Goal: Navigation & Orientation: Find specific page/section

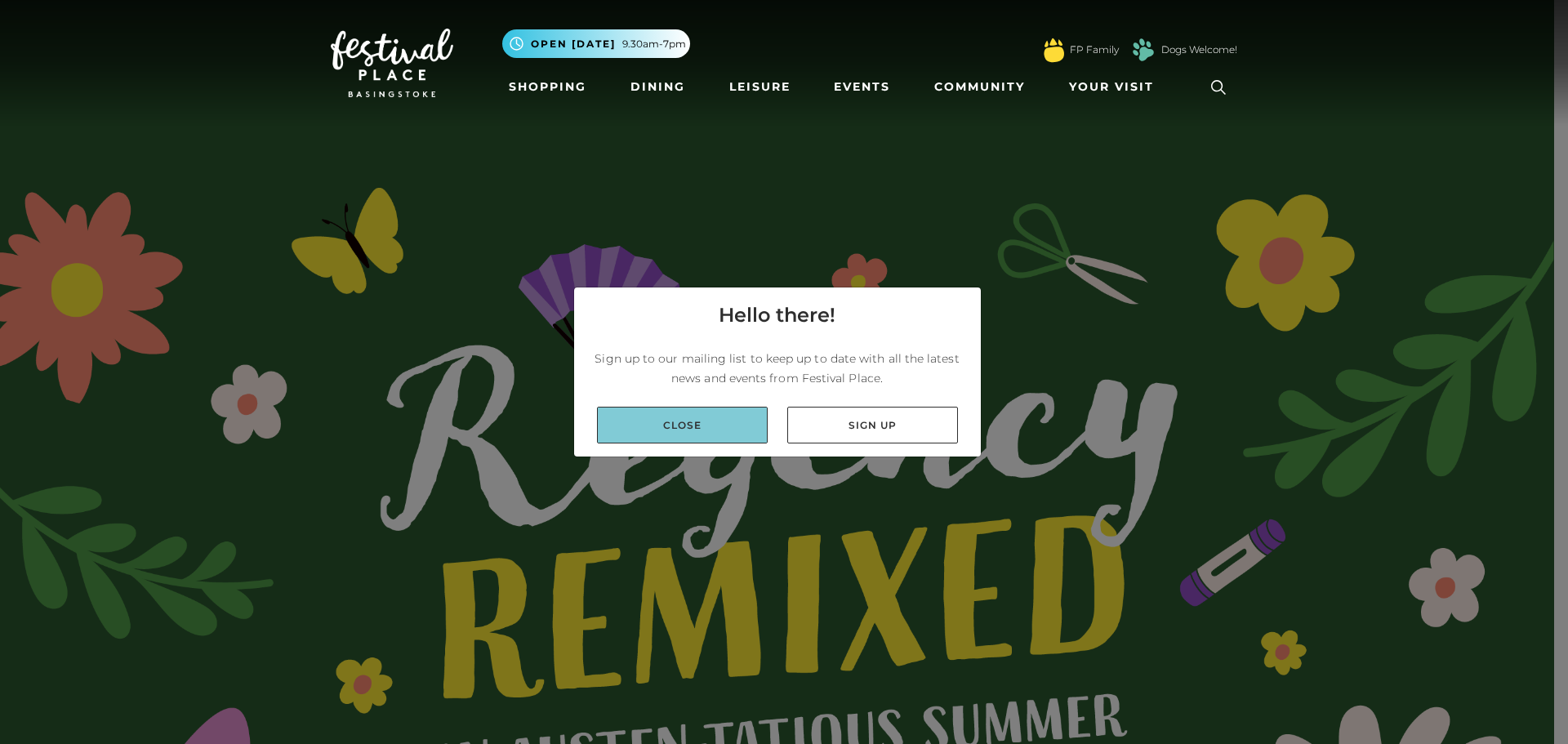
click at [654, 427] on link "Close" at bounding box center [683, 425] width 171 height 37
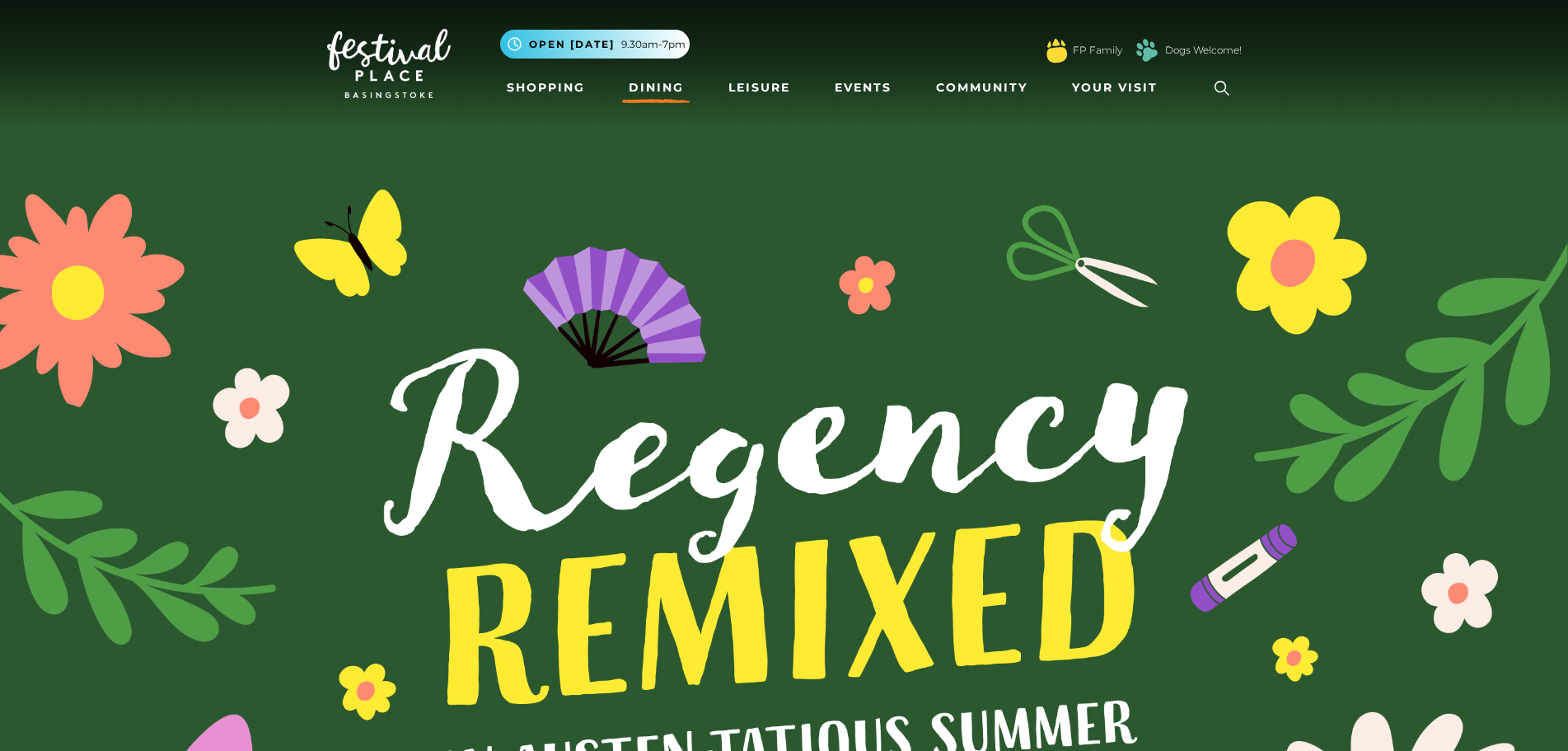
click at [656, 87] on link "Dining" at bounding box center [656, 88] width 68 height 31
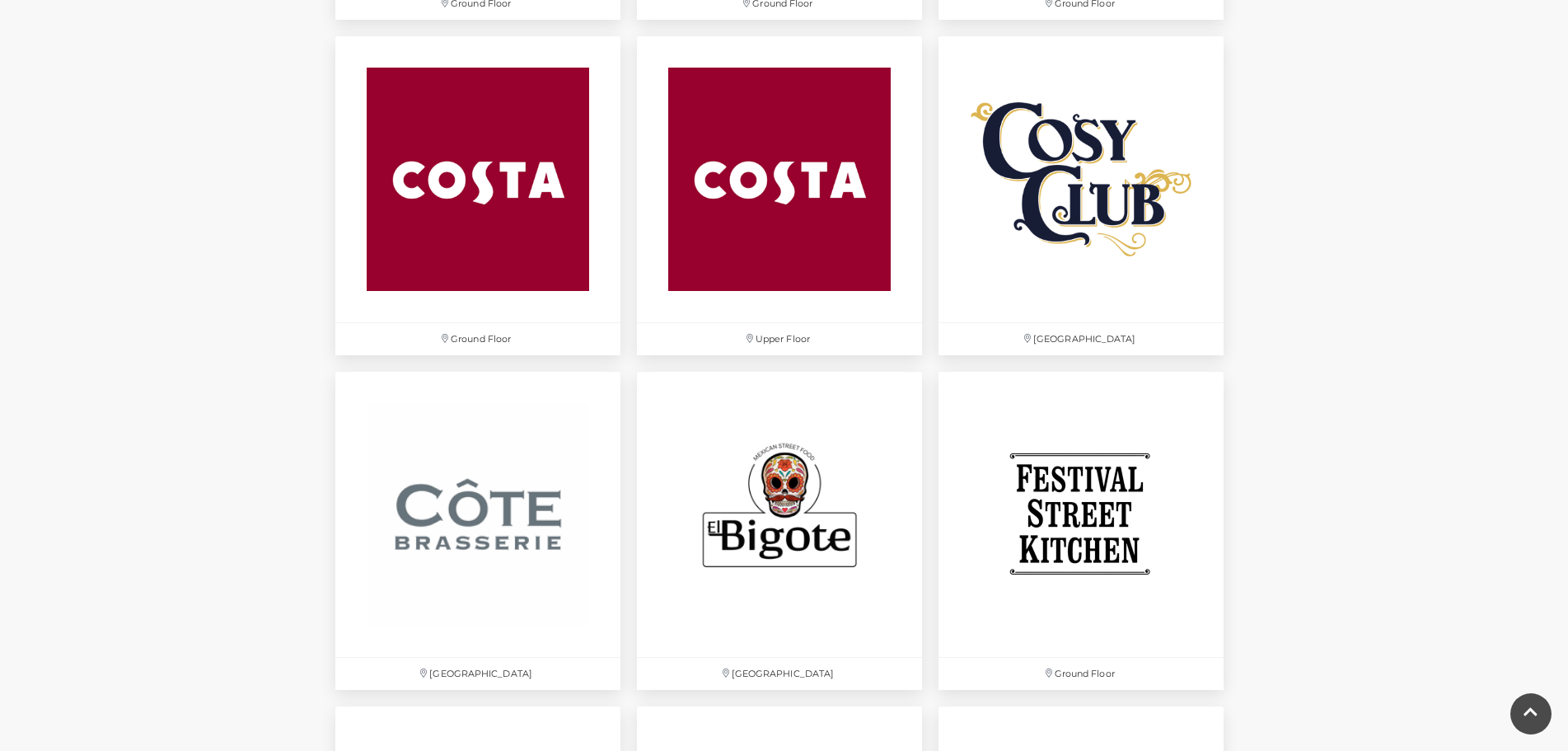
scroll to position [2472, 0]
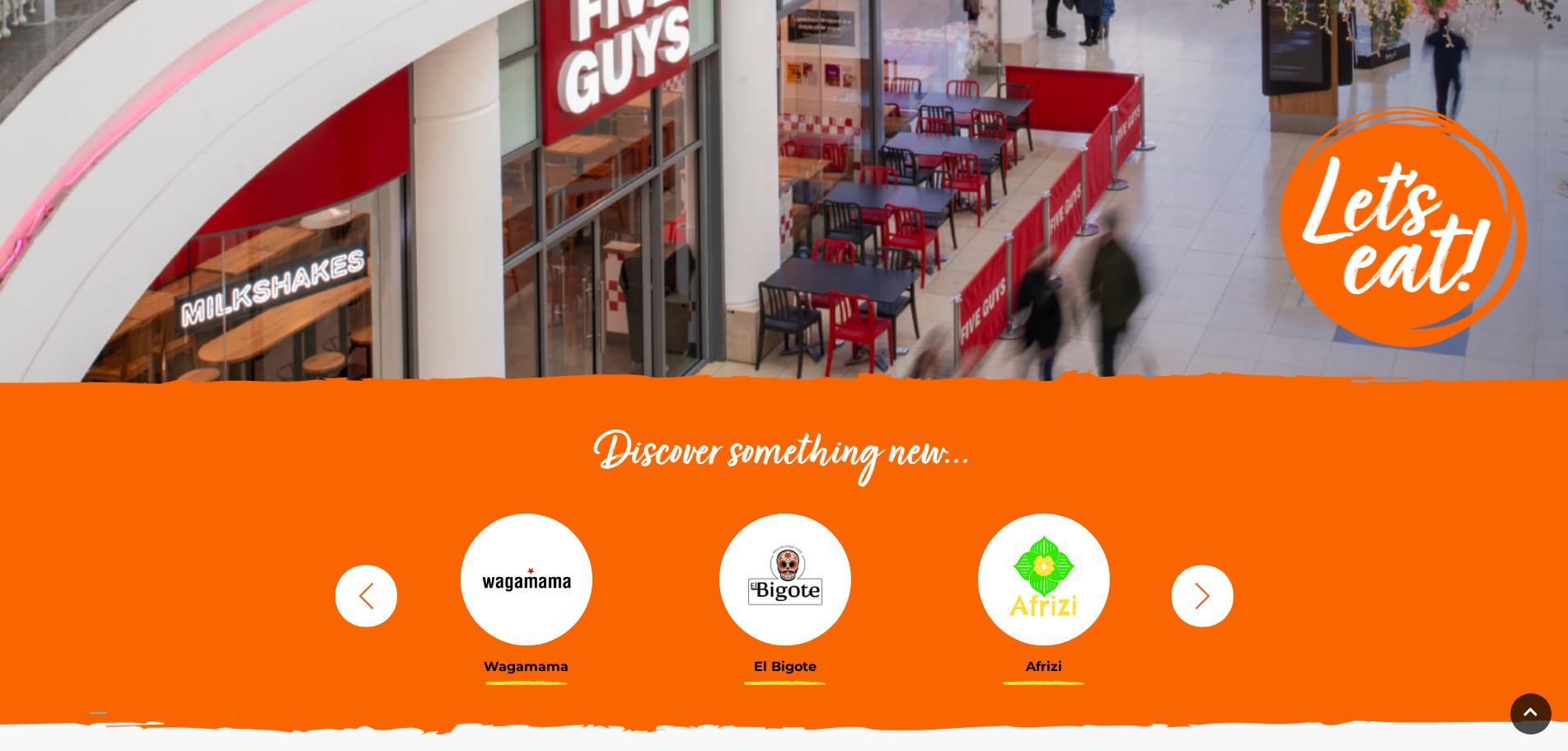
scroll to position [0, 0]
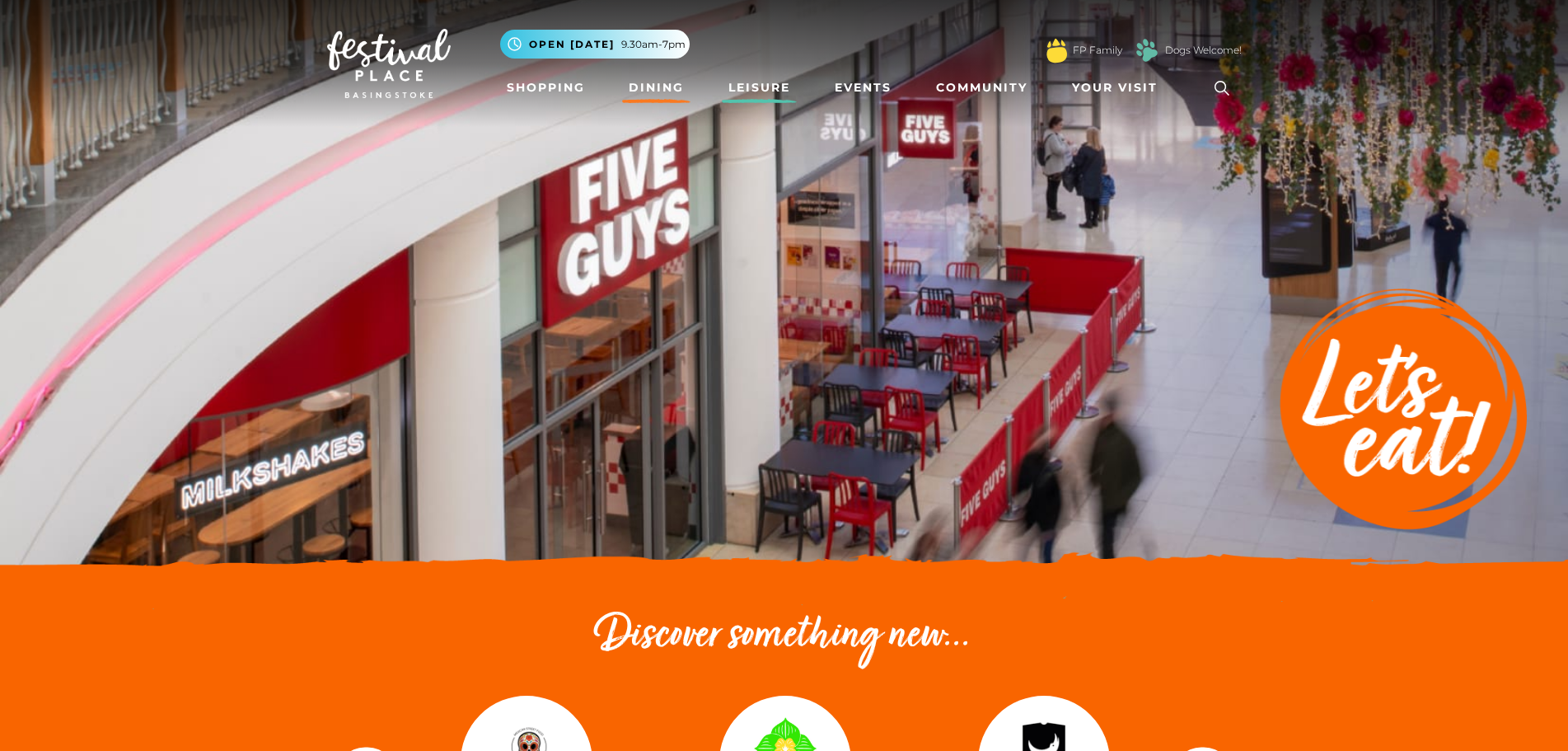
click at [756, 90] on link "Leisure" at bounding box center [759, 88] width 75 height 31
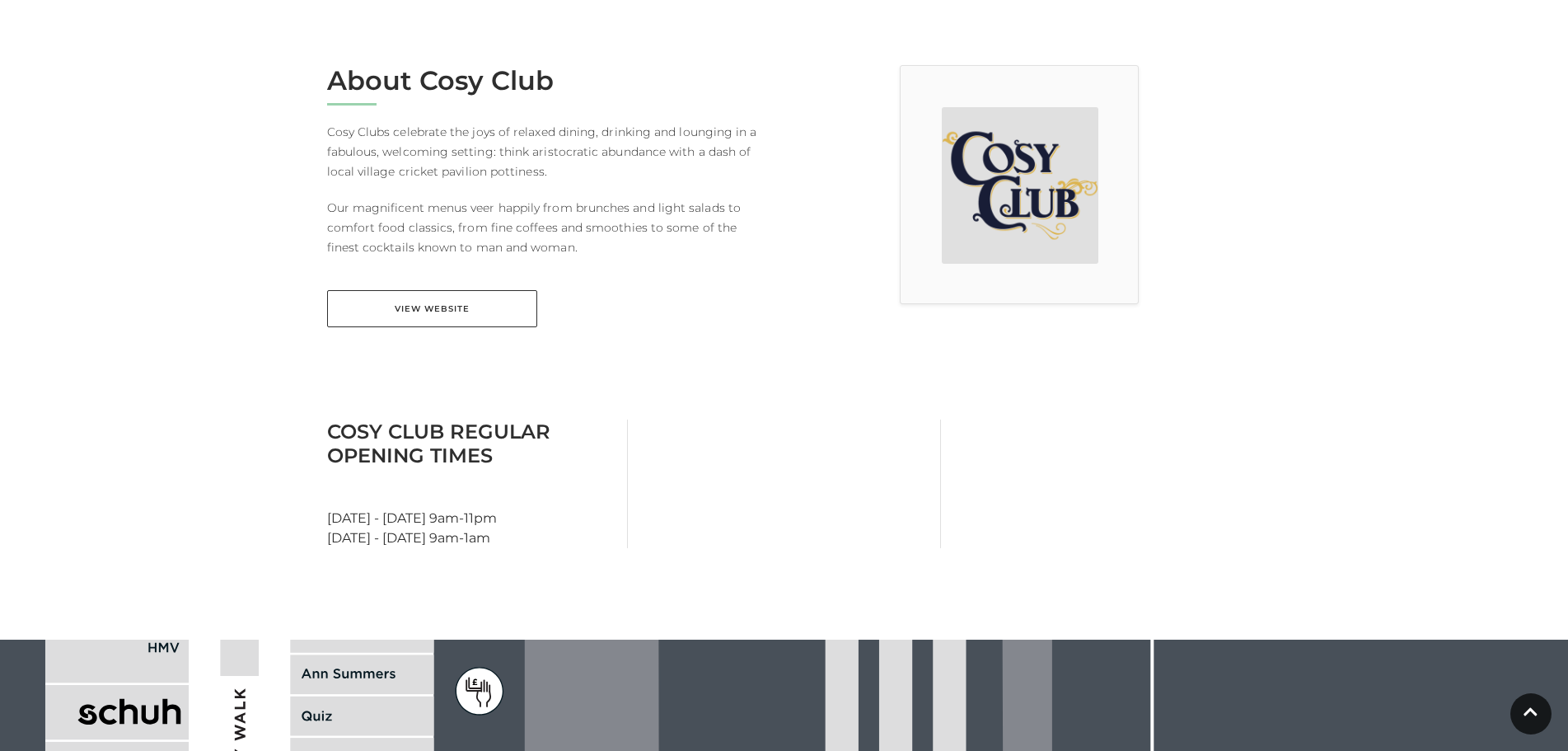
scroll to position [167, 0]
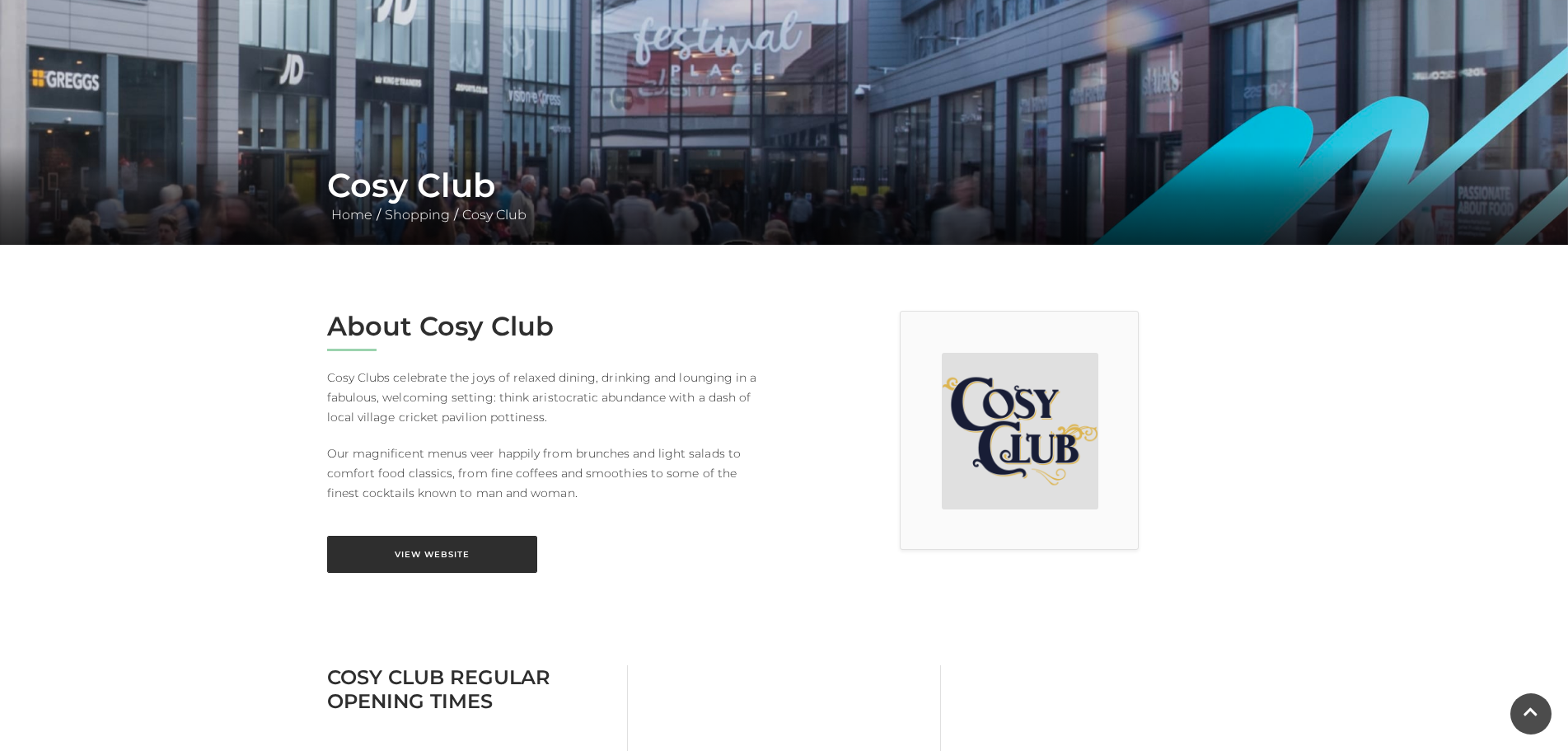
click at [410, 570] on link "View Website" at bounding box center [432, 554] width 210 height 38
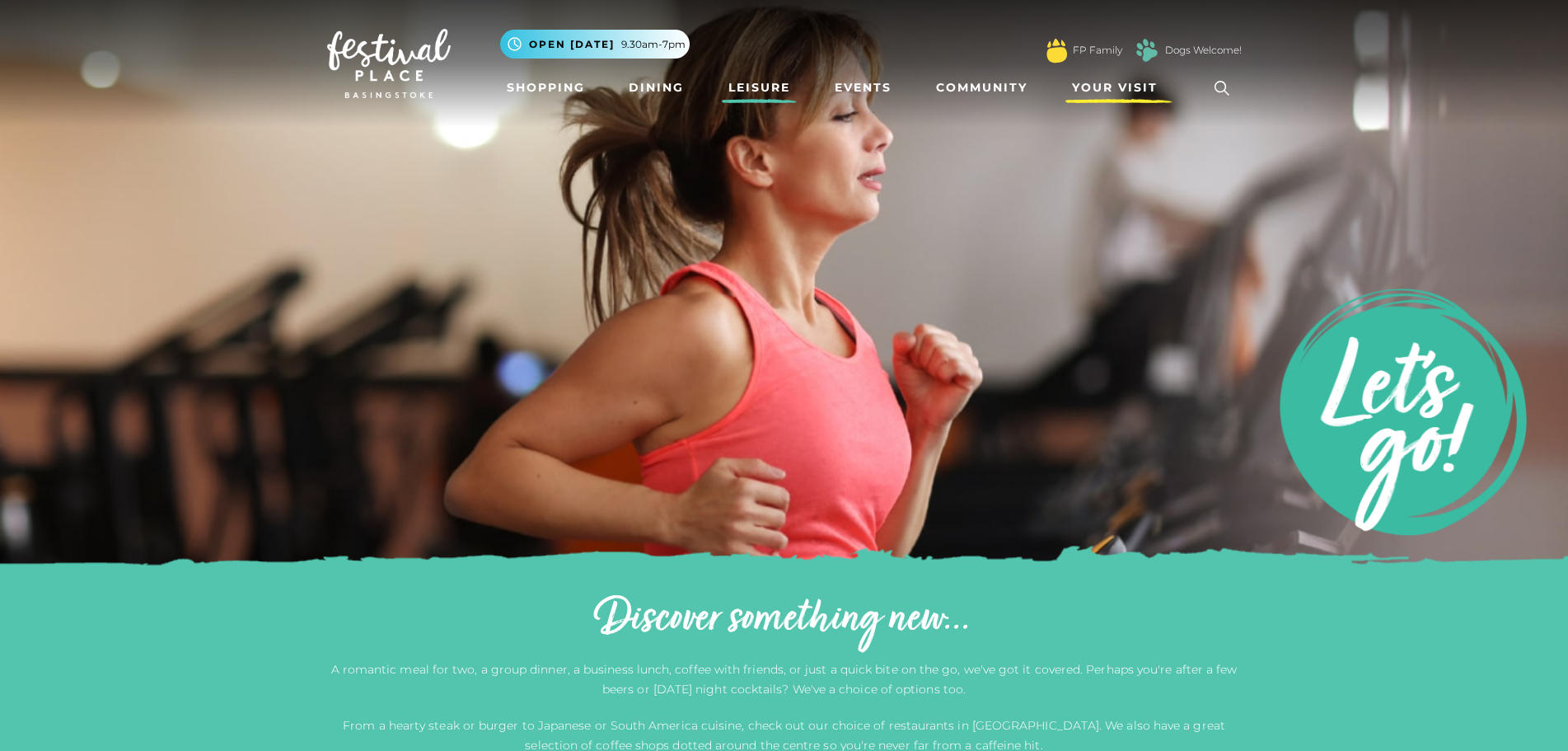
click at [1122, 81] on span "Your Visit" at bounding box center [1115, 88] width 86 height 17
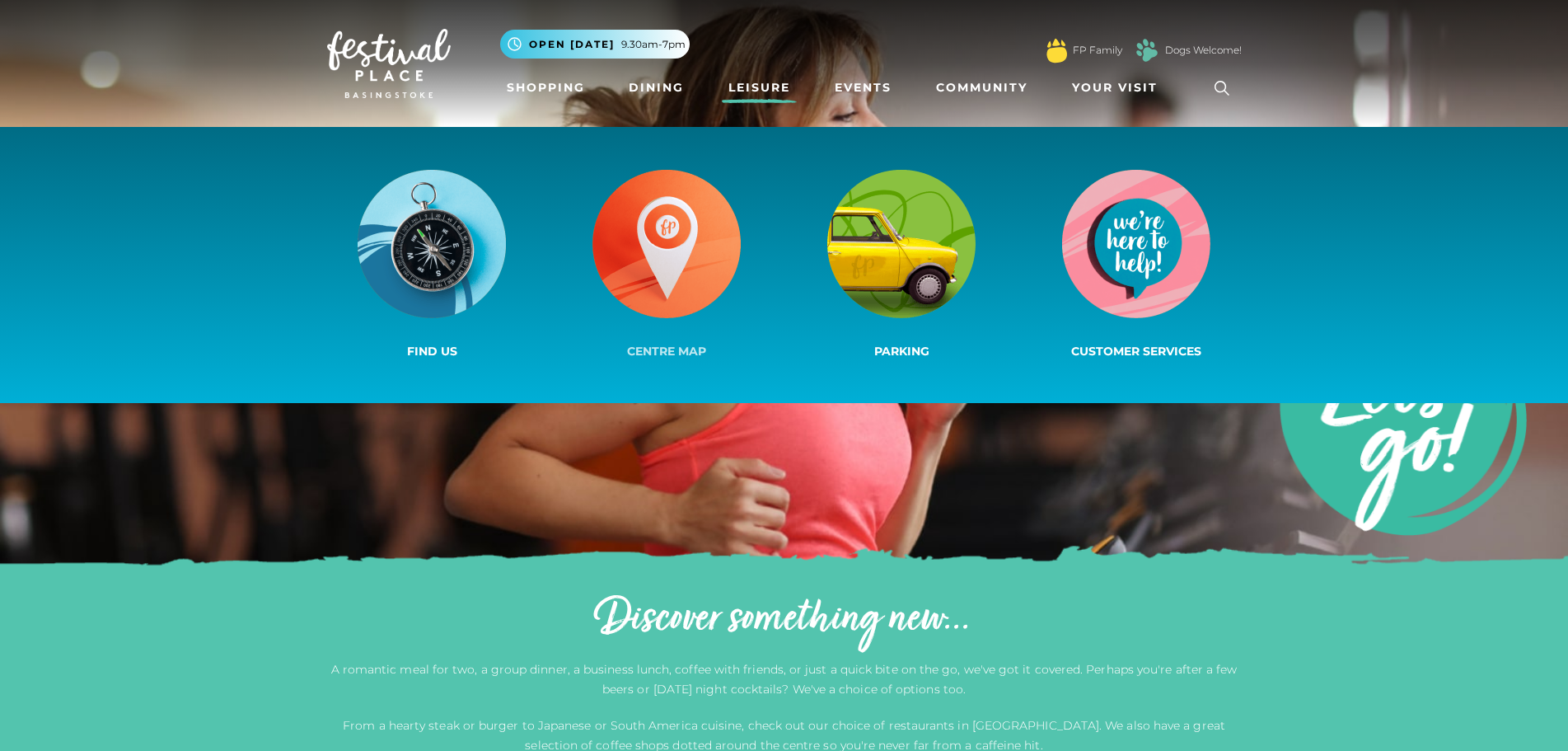
click at [683, 244] on img at bounding box center [666, 244] width 148 height 148
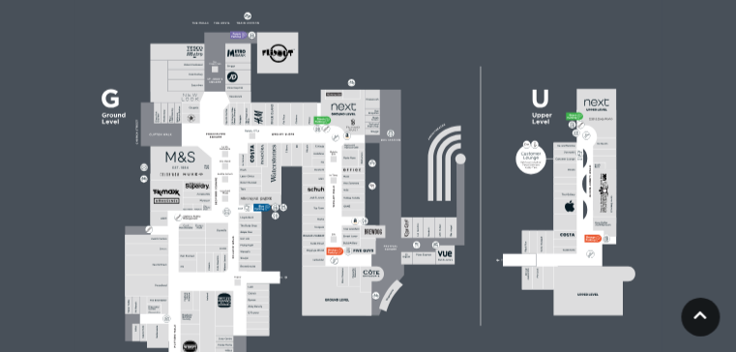
scroll to position [725, 0]
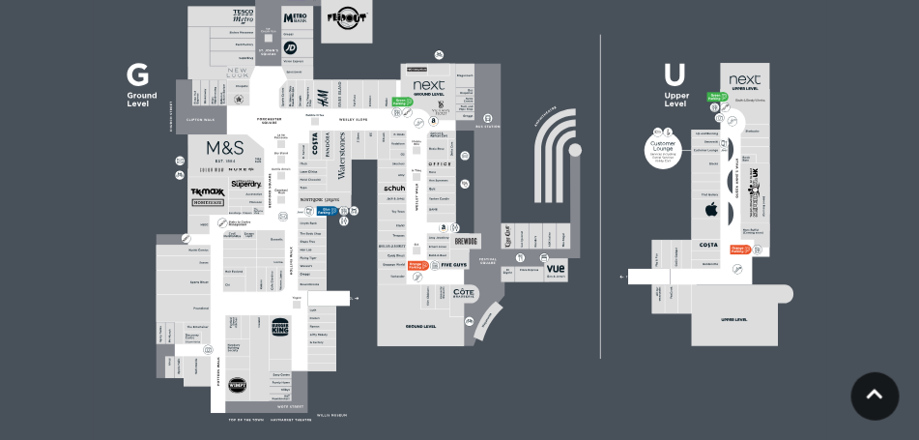
click at [480, 259] on icon at bounding box center [481, 260] width 2 height 2
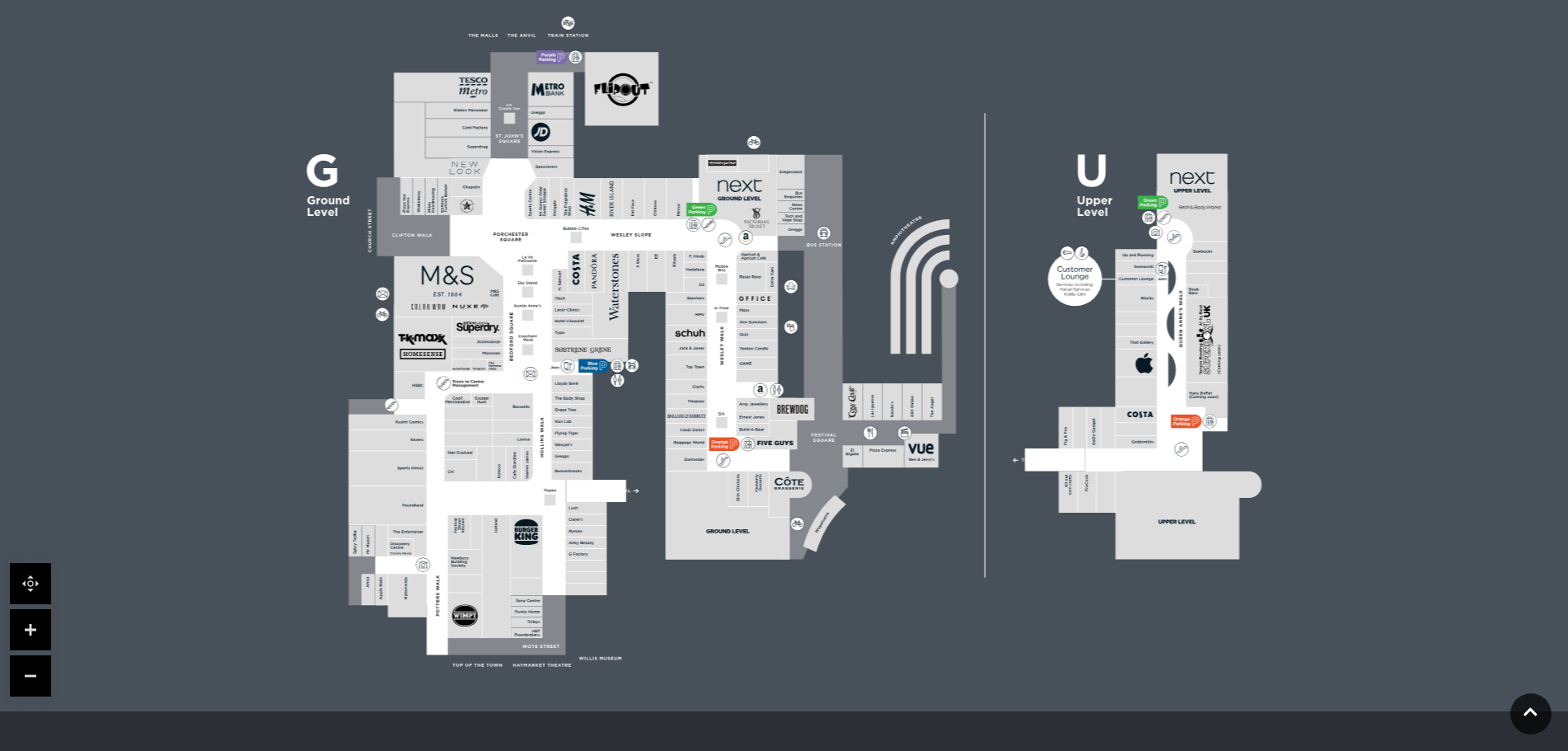
scroll to position [349, 0]
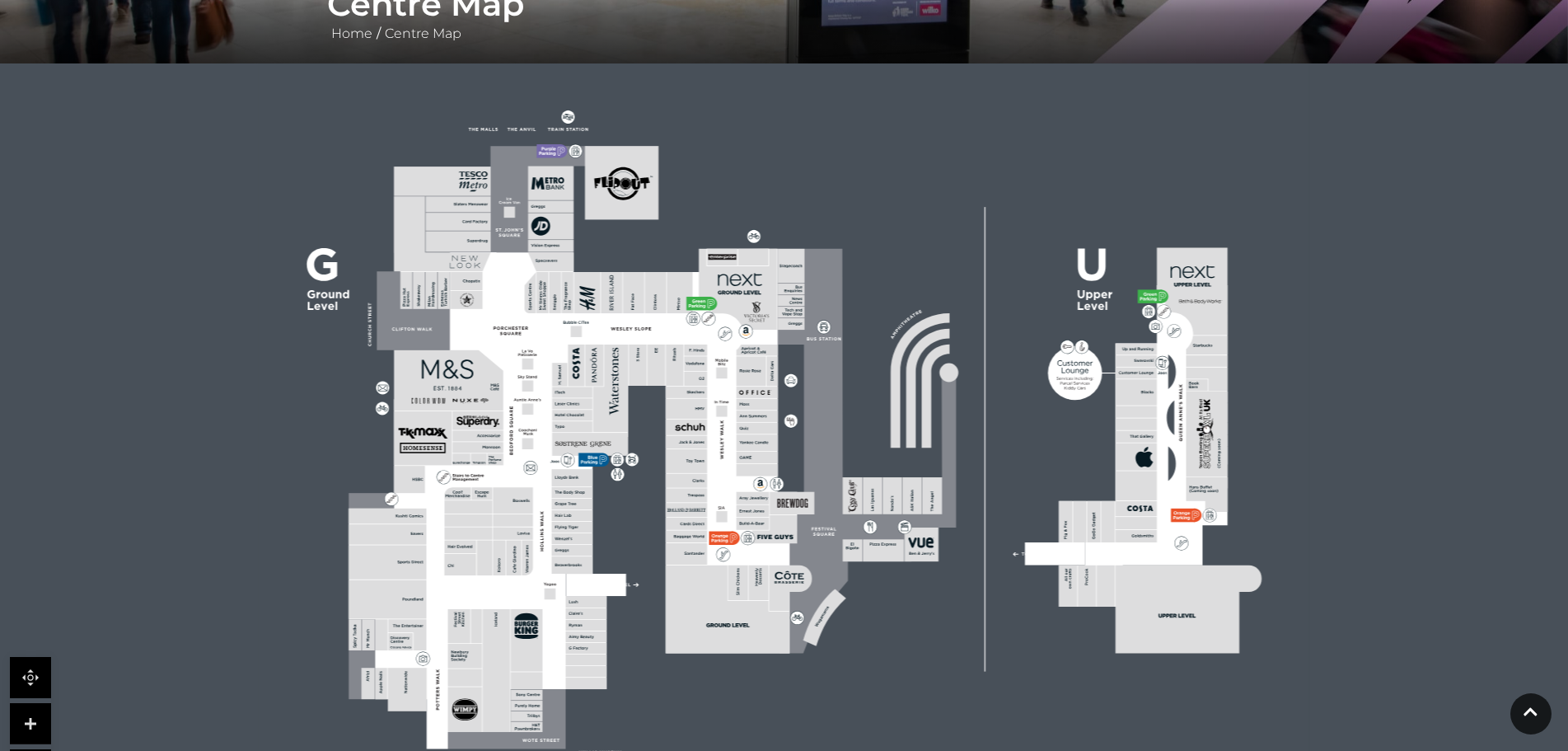
click at [912, 516] on icon at bounding box center [865, 451] width 182 height 405
click at [1128, 576] on icon at bounding box center [1188, 609] width 146 height 88
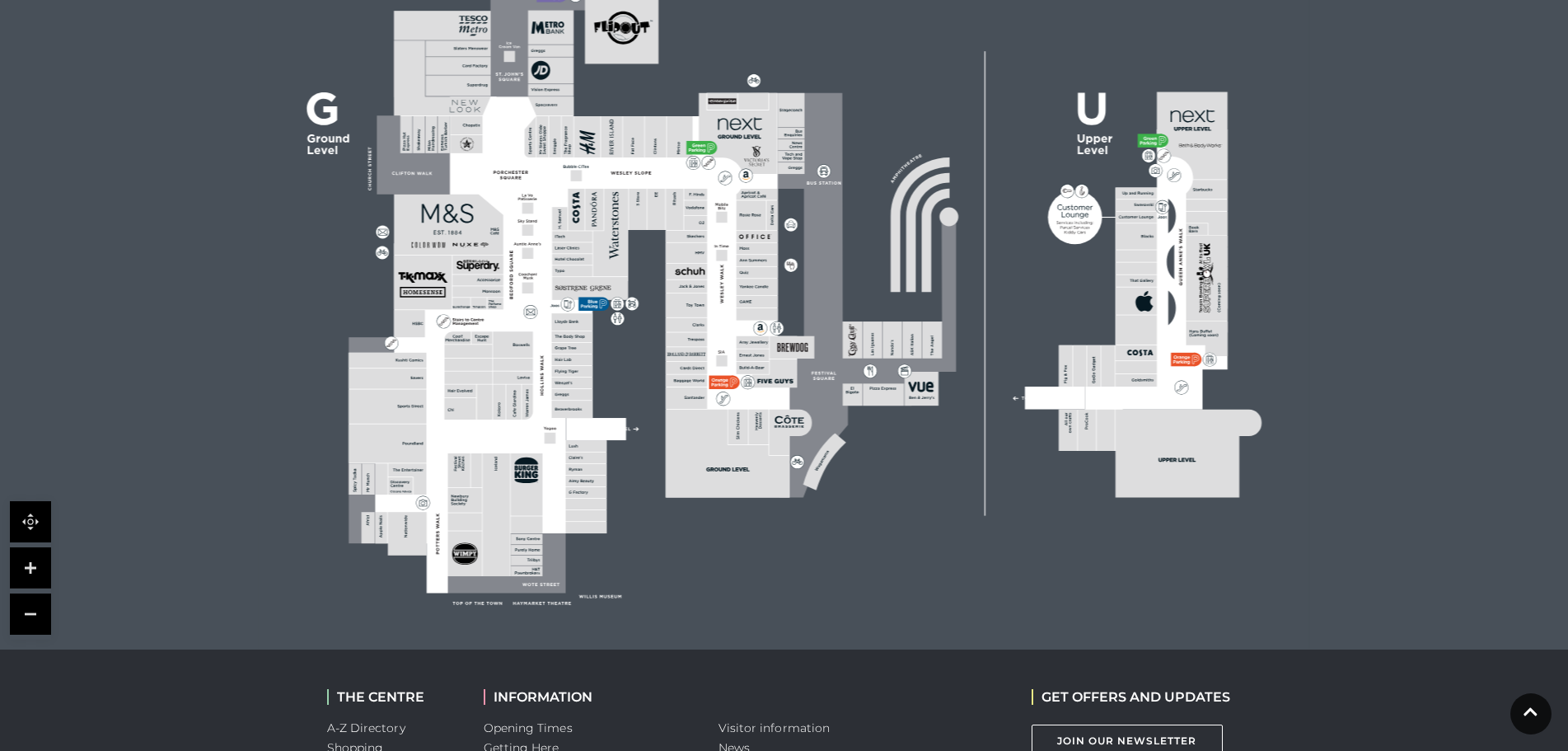
scroll to position [513, 0]
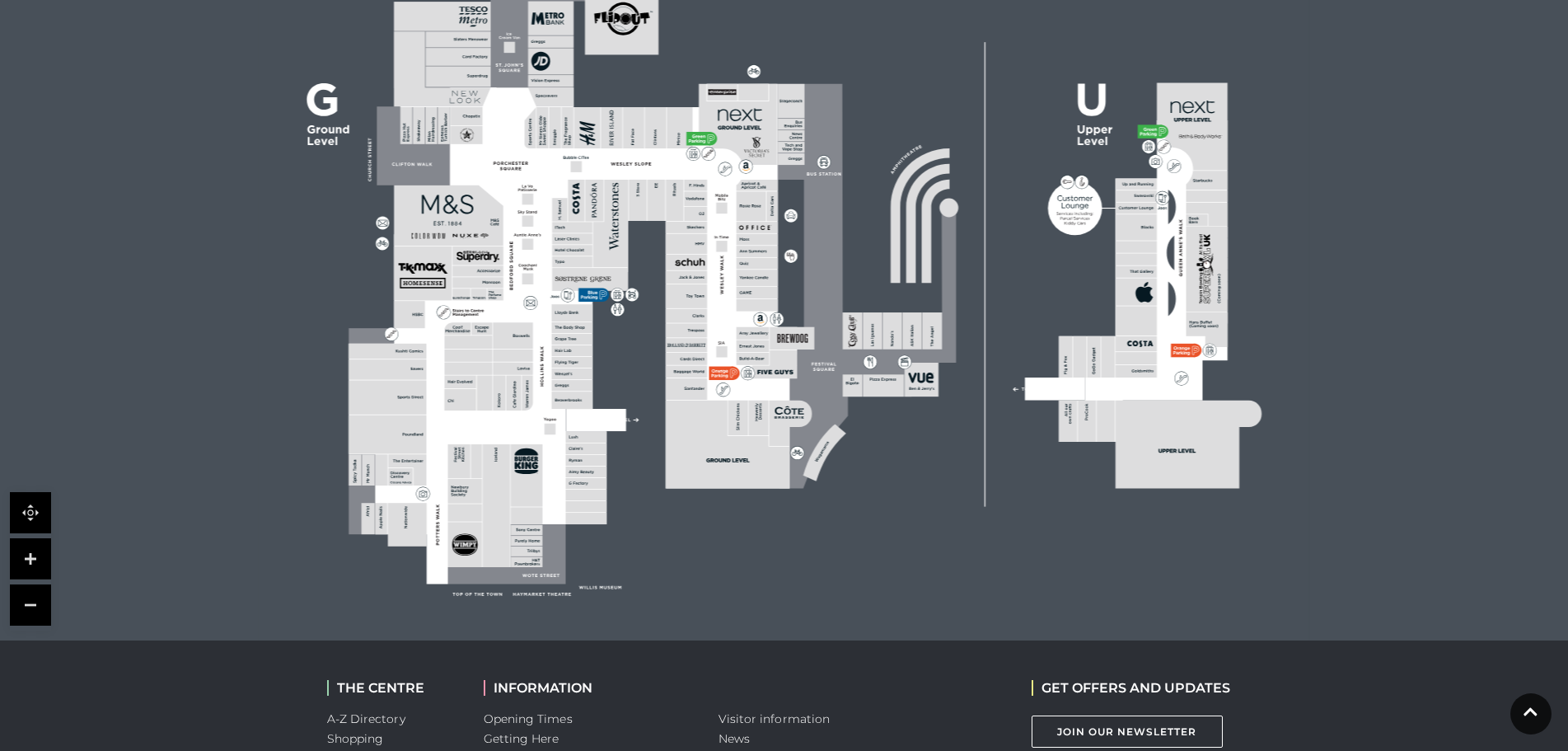
click at [12, 562] on link at bounding box center [31, 558] width 41 height 41
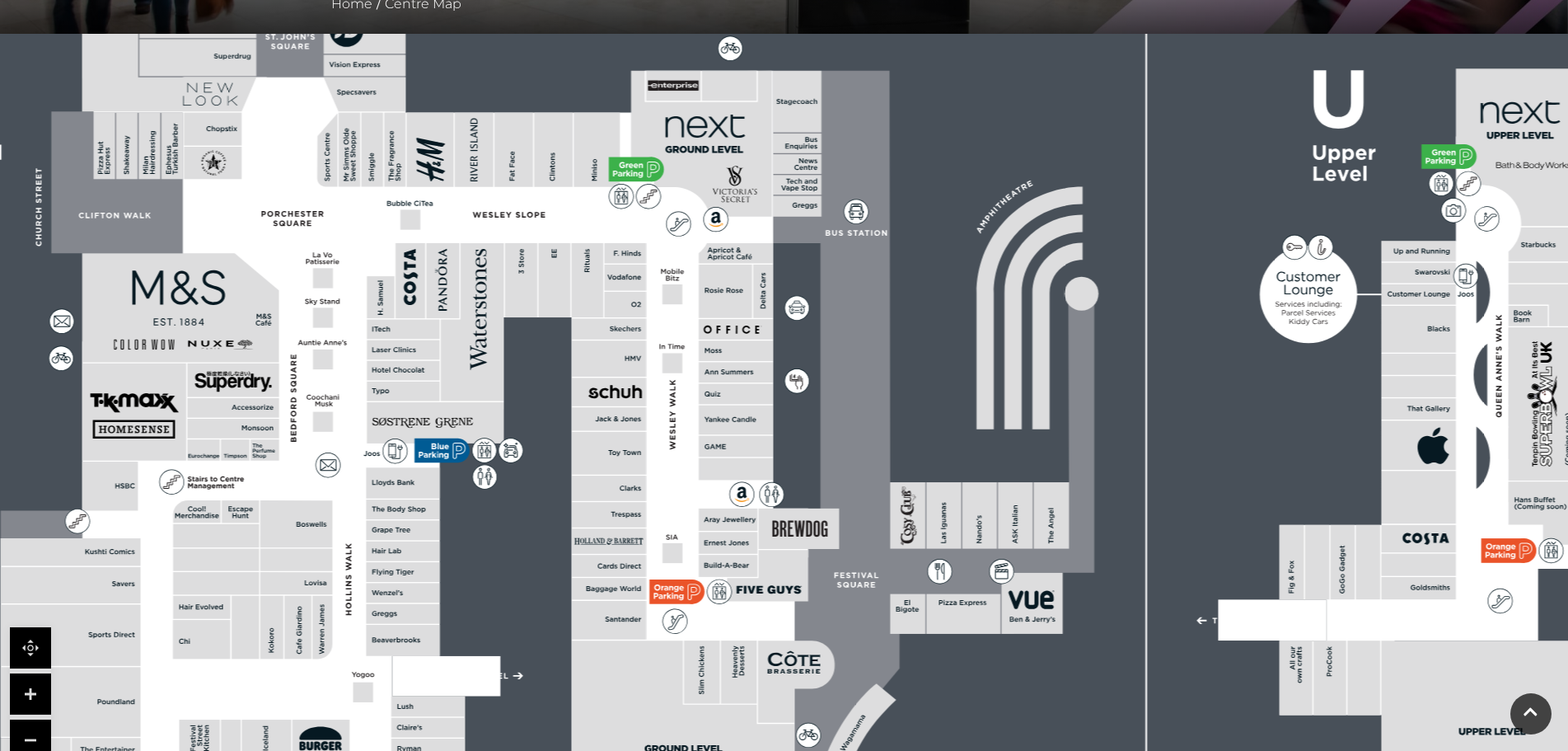
scroll to position [431, 0]
